Goal: Task Accomplishment & Management: Manage account settings

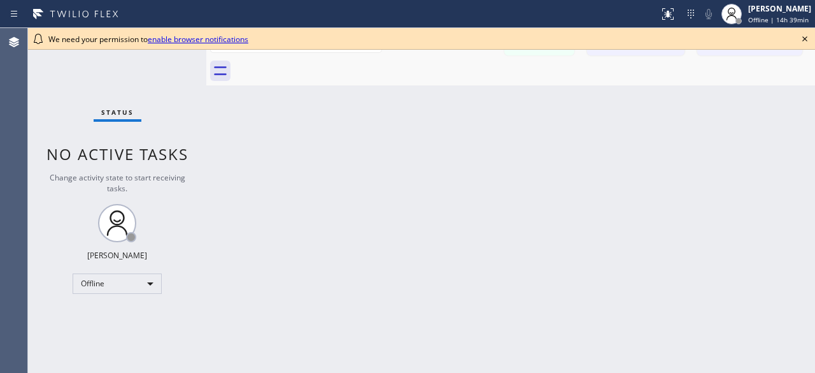
click at [795, 128] on div "Back to Dashboard Change Sender ID Customers Technicians [PERSON_NAME] [PERSON_…" at bounding box center [510, 200] width 609 height 345
click at [145, 281] on div "Offline" at bounding box center [117, 283] width 89 height 20
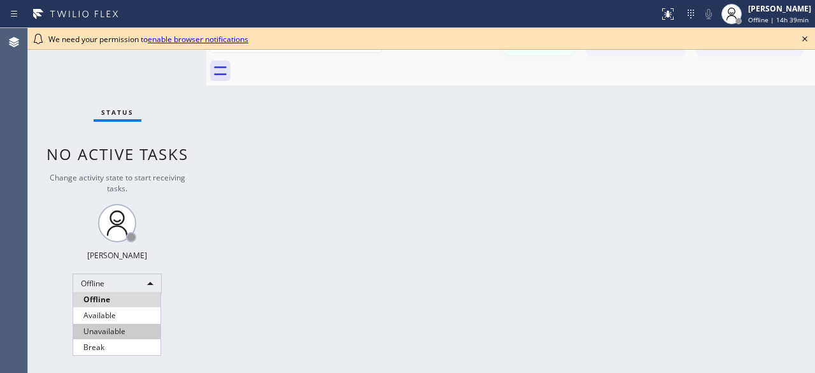
click at [108, 330] on li "Unavailable" at bounding box center [116, 330] width 87 height 15
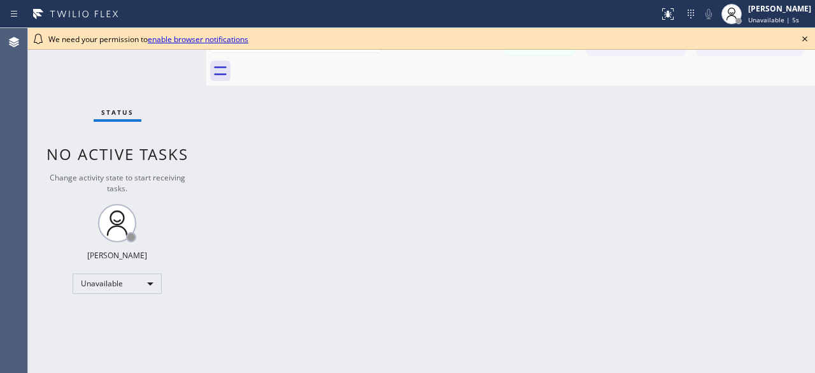
click at [33, 99] on div "Status No active tasks Change activity state to start receiving tasks. Kevin No…" at bounding box center [117, 200] width 178 height 345
click at [805, 40] on icon at bounding box center [804, 38] width 15 height 15
